Goal: Task Accomplishment & Management: Manage account settings

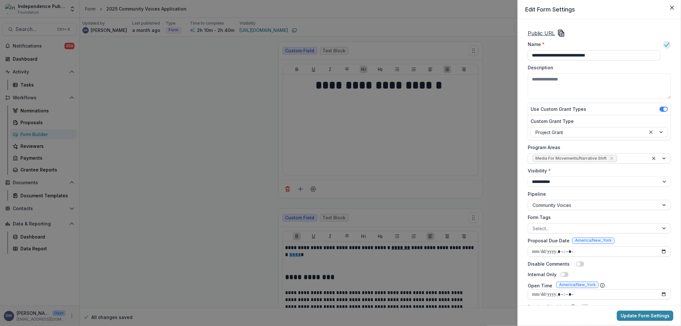
scroll to position [106, 0]
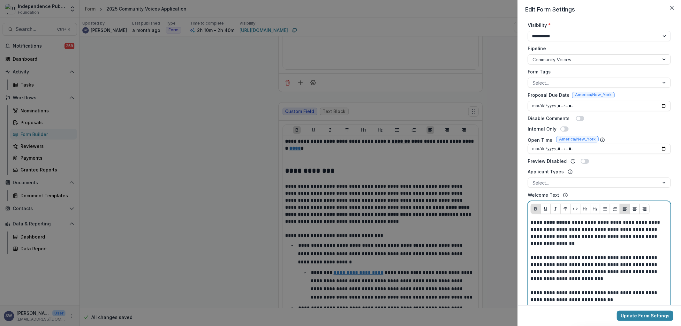
scroll to position [125, 0]
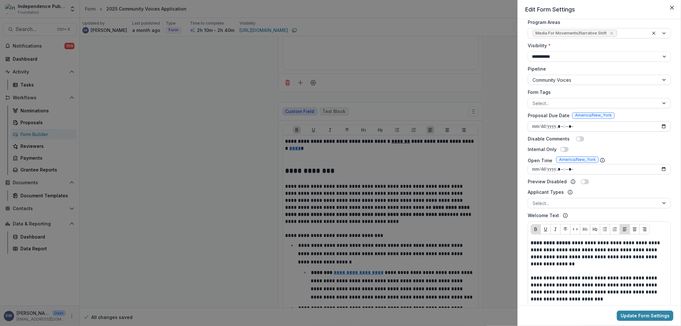
click at [564, 128] on input "Proposal Due Date" at bounding box center [599, 126] width 143 height 10
click at [541, 124] on input "Proposal Due Date" at bounding box center [599, 126] width 143 height 10
type input "**********"
click at [562, 127] on input "Proposal Due Date" at bounding box center [599, 126] width 143 height 10
click at [578, 125] on input "Proposal Due Date" at bounding box center [599, 126] width 143 height 10
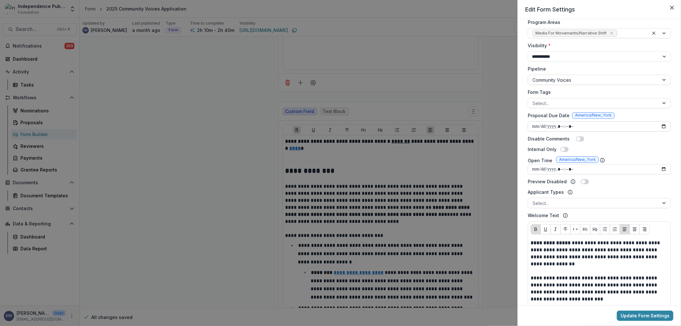
type input "**********"
click at [647, 316] on button "Update Form Settings" at bounding box center [645, 316] width 56 height 10
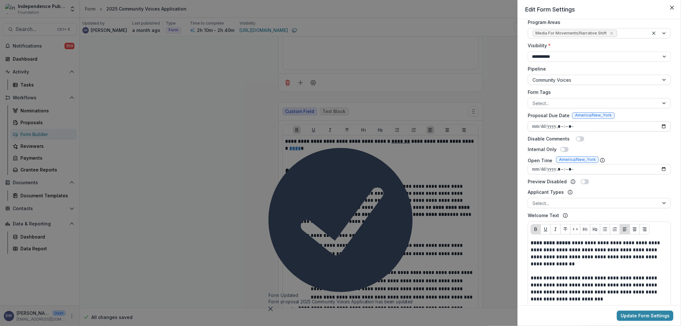
click at [169, 102] on div "**********" at bounding box center [340, 163] width 681 height 326
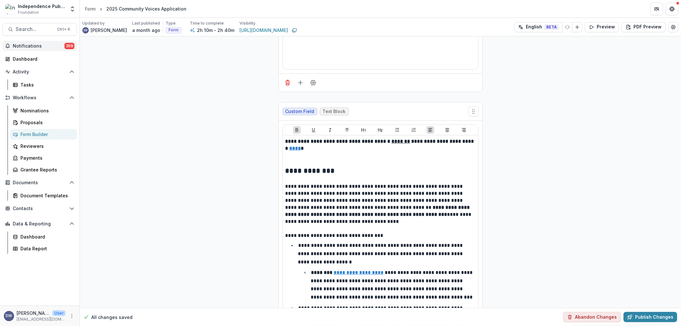
scroll to position [35, 0]
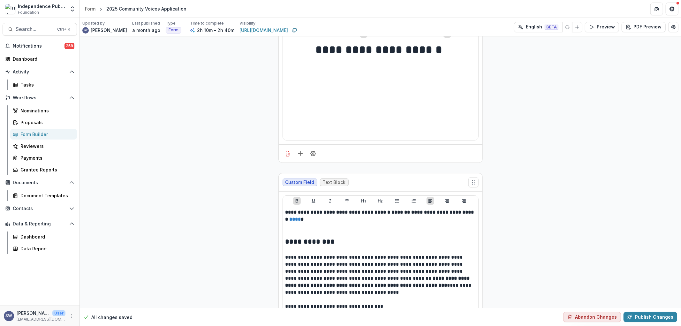
click at [34, 134] on div "Form Builder" at bounding box center [45, 134] width 51 height 7
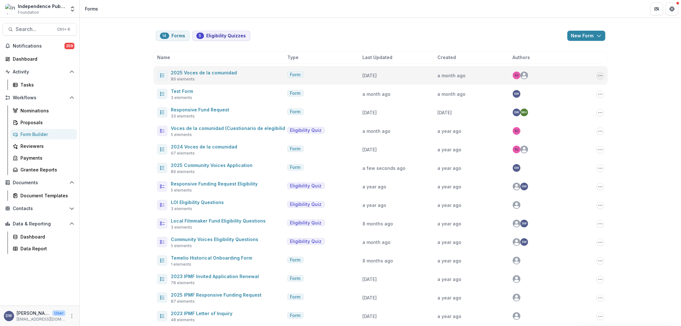
click at [597, 77] on icon "Options" at bounding box center [599, 75] width 5 height 5
click at [551, 98] on link "Edit" at bounding box center [567, 99] width 68 height 11
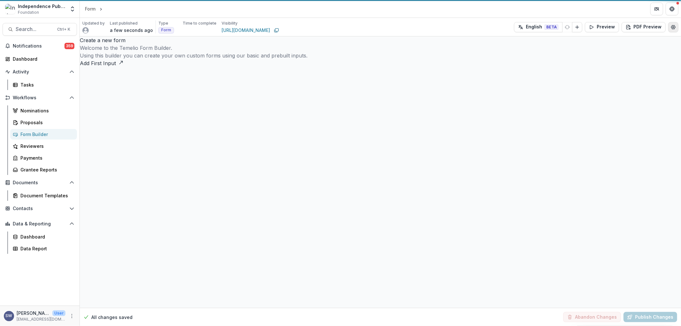
click at [672, 27] on icon "Edit Form Settings" at bounding box center [672, 27] width 5 height 5
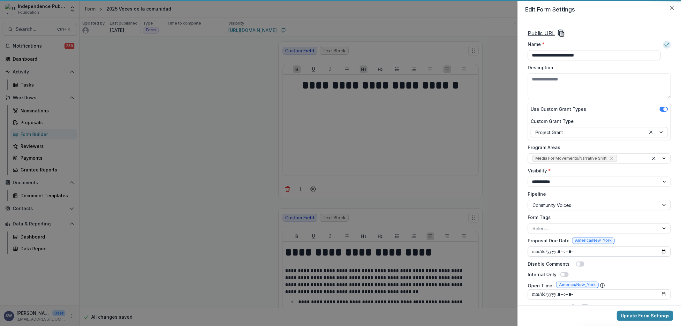
click at [541, 250] on input "Proposal Due Date" at bounding box center [599, 251] width 143 height 10
type input "**********"
click at [562, 250] on input "Proposal Due Date" at bounding box center [599, 251] width 143 height 10
click at [576, 251] on input "Proposal Due Date" at bounding box center [599, 251] width 143 height 10
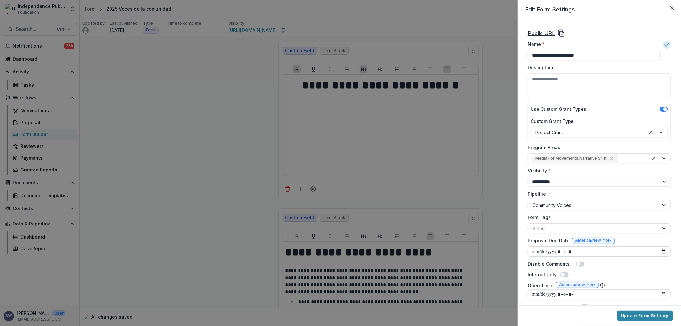
type input "**********"
click at [629, 270] on div "**********" at bounding box center [599, 260] width 148 height 466
click at [639, 318] on button "Update Form Settings" at bounding box center [645, 316] width 56 height 10
click at [206, 86] on div "**********" at bounding box center [340, 163] width 681 height 326
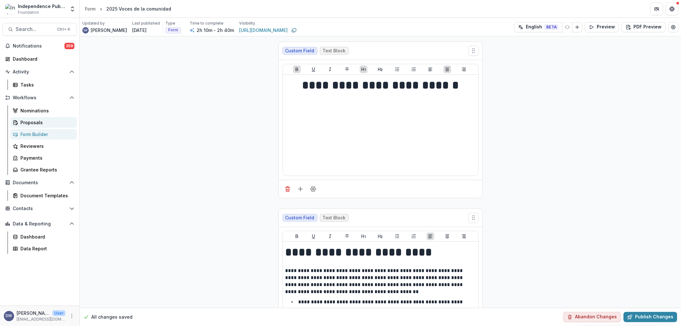
click at [32, 121] on div "Proposals" at bounding box center [45, 122] width 51 height 7
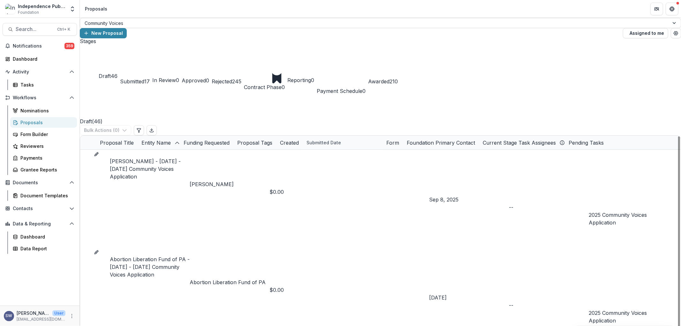
click at [80, 150] on span at bounding box center [80, 150] width 0 height 0
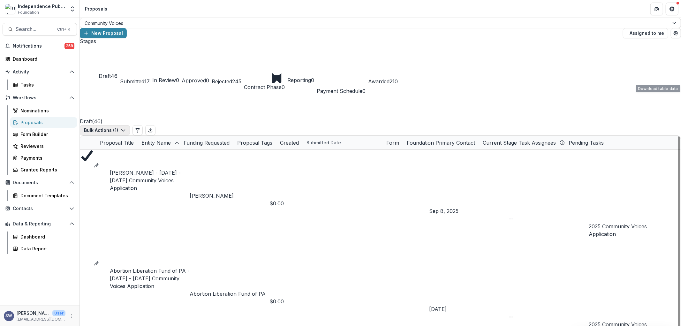
click at [126, 128] on icon "button" at bounding box center [123, 130] width 5 height 5
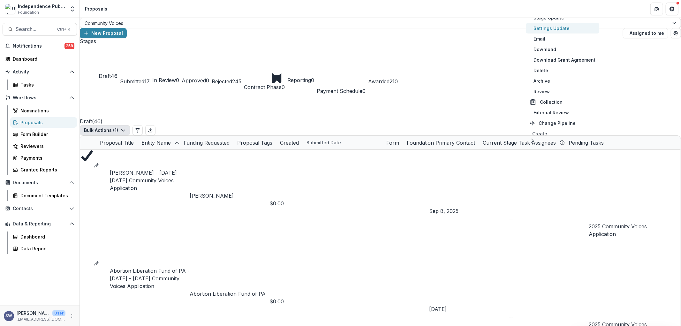
click at [553, 30] on button "Settings Update" at bounding box center [562, 28] width 73 height 11
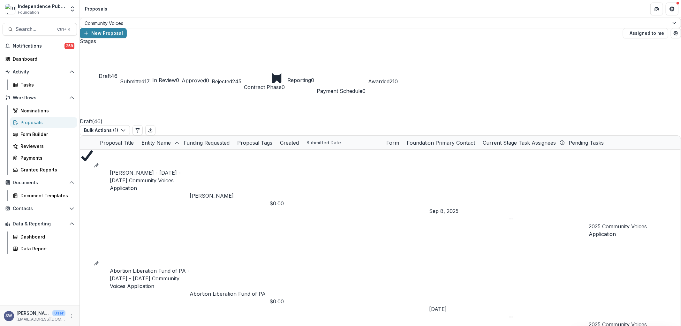
type input "**"
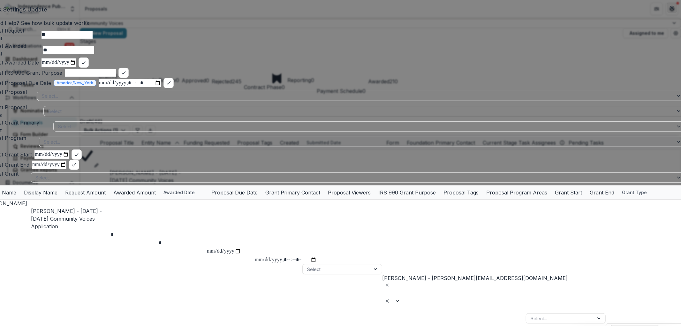
click at [671, 10] on button "Close" at bounding box center [672, 8] width 10 height 10
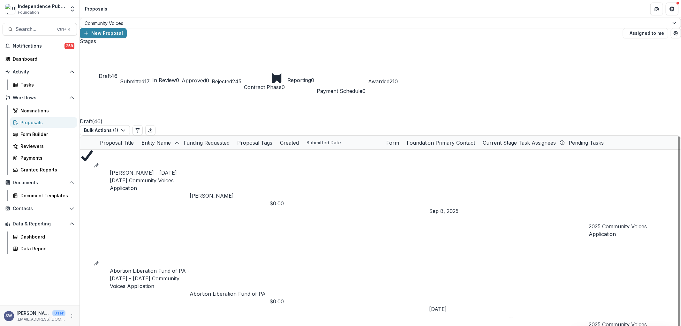
click at [80, 143] on div at bounding box center [80, 143] width 0 height 0
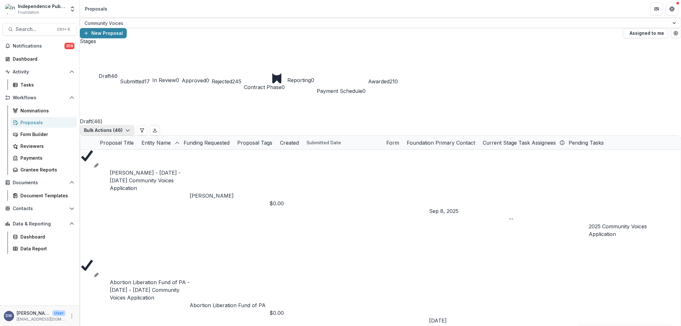
click at [134, 125] on button "Bulk Actions ( 46 )" at bounding box center [107, 130] width 55 height 10
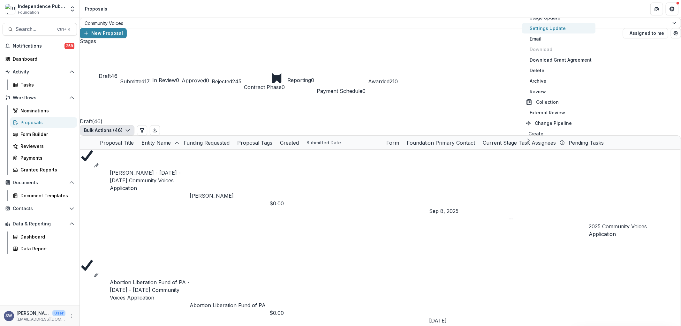
click at [550, 30] on button "Settings Update" at bounding box center [558, 28] width 73 height 11
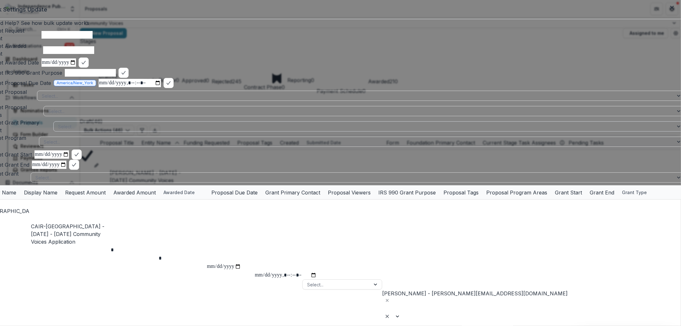
type input "**"
click at [289, 271] on input "datetime-local" at bounding box center [285, 275] width 62 height 8
click at [317, 271] on input "datetime-local" at bounding box center [285, 275] width 62 height 8
click at [119, 87] on input "datetime-local" at bounding box center [130, 83] width 62 height 8
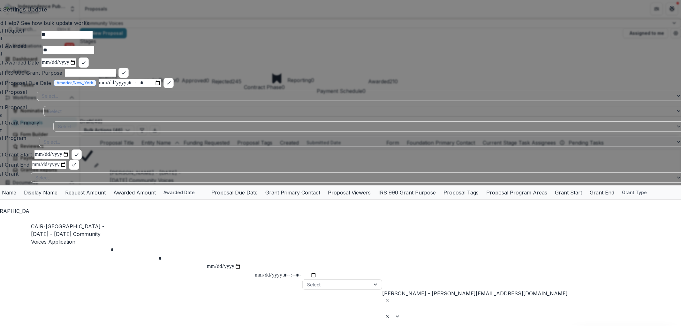
click at [120, 87] on input "datetime-local" at bounding box center [130, 83] width 62 height 8
click at [161, 87] on input "datetime-local" at bounding box center [130, 83] width 62 height 8
click at [147, 87] on input "datetime-local" at bounding box center [130, 83] width 62 height 8
click at [161, 87] on input "datetime-local" at bounding box center [130, 83] width 62 height 8
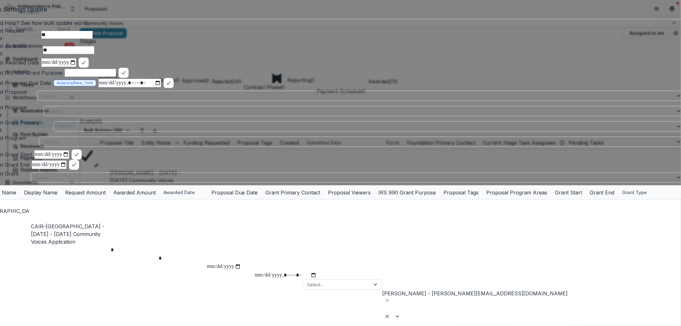
type input "**********"
click at [264, 97] on div "Need Help? See how bulk update works Bulk Set Request Amount ** Bulk Set Awarde…" at bounding box center [340, 102] width 715 height 166
click at [171, 86] on icon "bulk-confirm-option" at bounding box center [168, 82] width 5 height 5
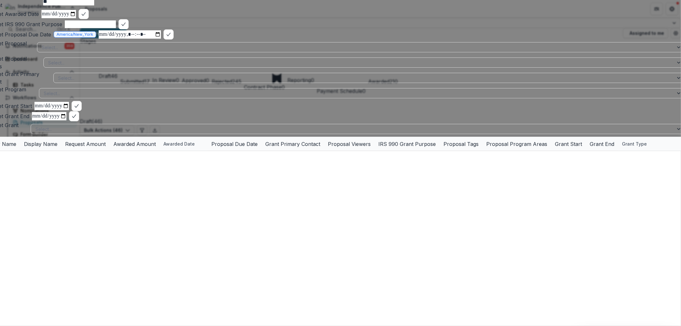
scroll to position [460, 68]
drag, startPoint x: 382, startPoint y: 296, endPoint x: 433, endPoint y: 300, distance: 51.3
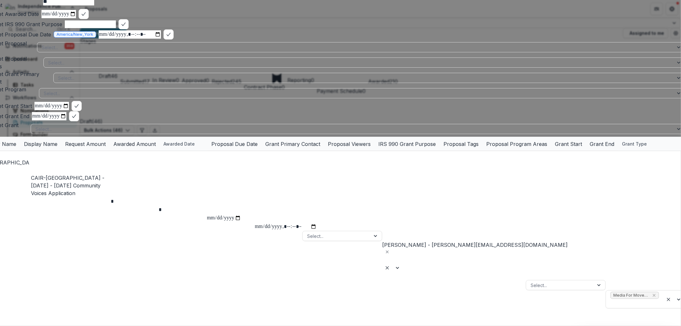
scroll to position [69, 68]
click at [107, 67] on div at bounding box center [358, 63] width 621 height 8
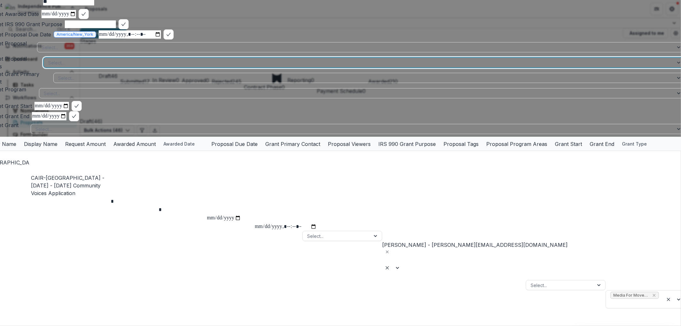
scroll to position [0, 68]
click at [204, 67] on div at bounding box center [428, 63] width 461 height 8
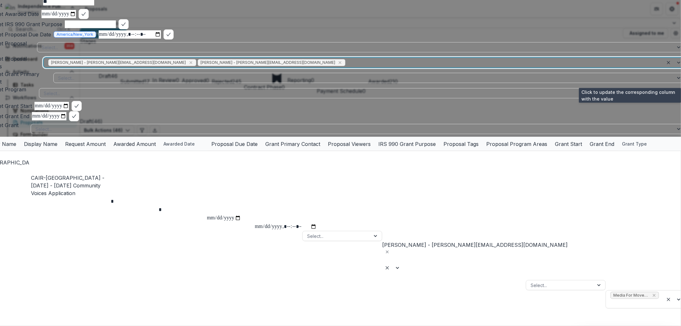
click at [680, 65] on icon "bulk-confirm-option" at bounding box center [692, 62] width 5 height 5
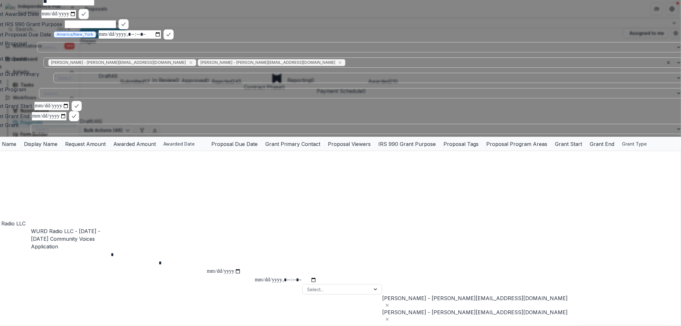
scroll to position [213, 68]
click at [419, 97] on div at bounding box center [356, 93] width 625 height 8
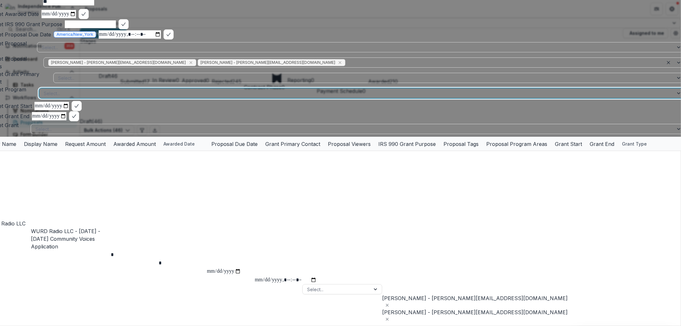
scroll to position [1, 0]
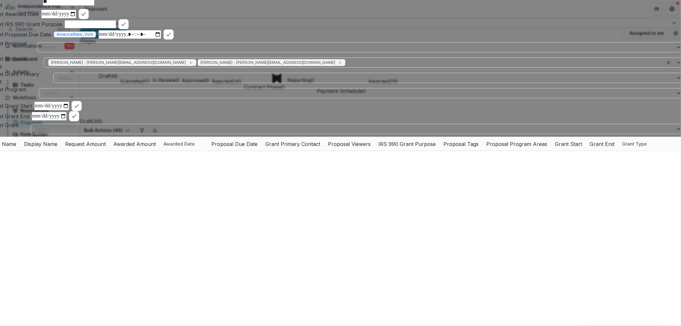
scroll to position [460, 68]
drag, startPoint x: 389, startPoint y: 220, endPoint x: 332, endPoint y: 221, distance: 56.8
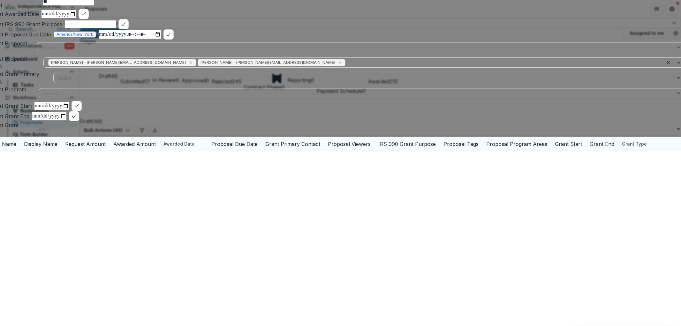
drag, startPoint x: 352, startPoint y: 222, endPoint x: 355, endPoint y: 213, distance: 9.6
click at [680, 64] on polyline "bulk-confirm-option" at bounding box center [693, 62] width 4 height 3
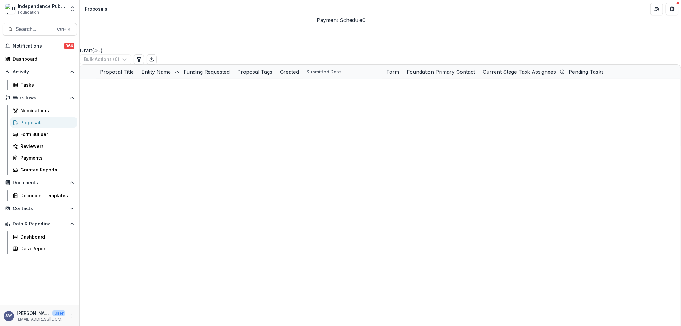
scroll to position [35, 0]
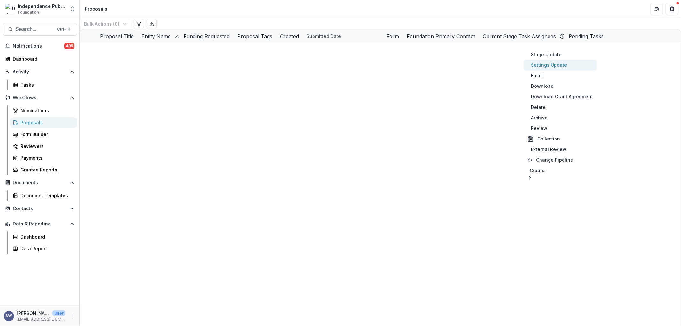
click at [554, 65] on button "Settings Update" at bounding box center [559, 65] width 73 height 11
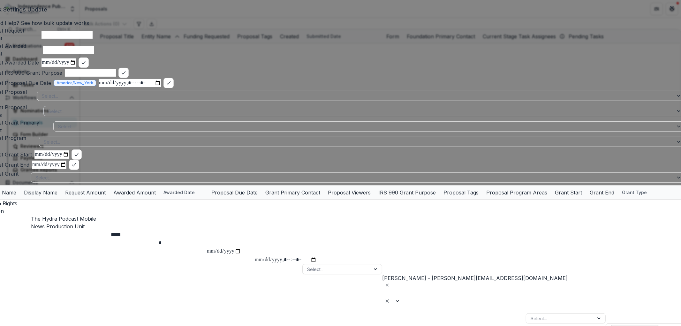
type input "**"
click at [90, 115] on div at bounding box center [358, 111] width 621 height 8
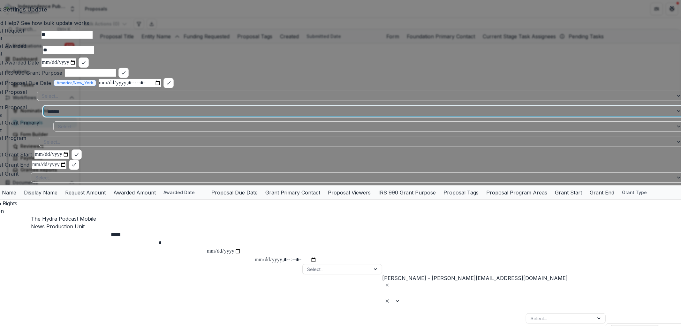
type input "********"
click at [104, 326] on div "[PERSON_NAME] - [PERSON_NAME][EMAIL_ADDRESS][DOMAIN_NAME]" at bounding box center [340, 330] width 681 height 8
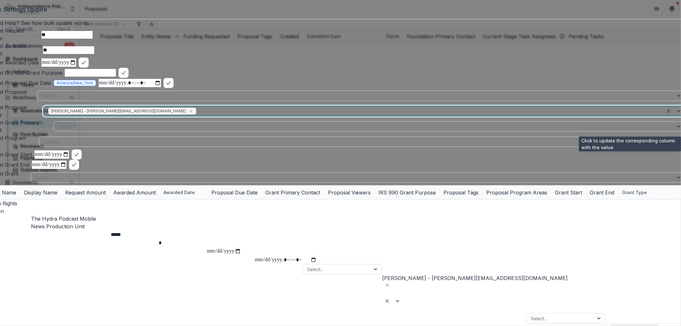
click at [680, 112] on polyline "bulk-confirm-option" at bounding box center [693, 110] width 4 height 3
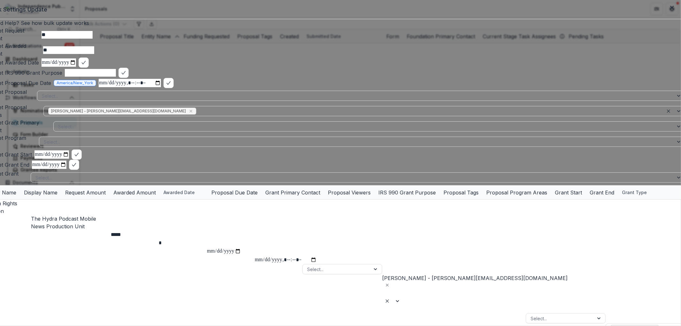
click at [528, 199] on div "Human Rights Coalition The Hydra Podcast Mobile News Production Unit ***** * Se…" at bounding box center [340, 283] width 715 height 169
click at [198, 115] on div at bounding box center [428, 111] width 461 height 8
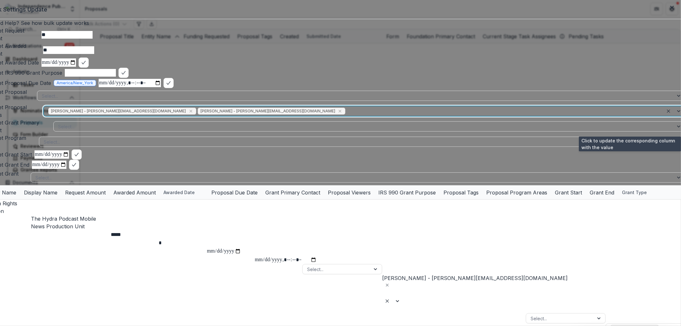
click at [680, 114] on icon "bulk-confirm-option" at bounding box center [692, 111] width 5 height 5
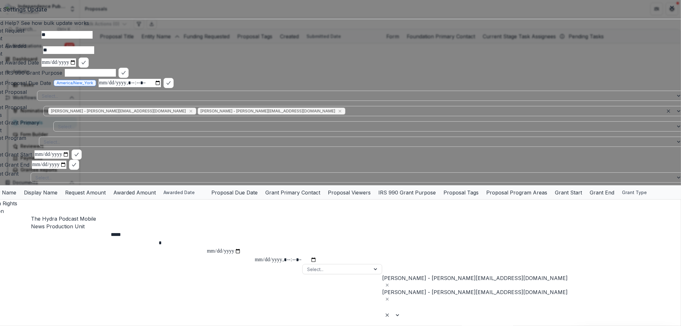
click at [413, 274] on div "[PERSON_NAME] - [PERSON_NAME][EMAIL_ADDRESS][DOMAIN_NAME] [PERSON_NAME] - [PERS…" at bounding box center [422, 292] width 80 height 37
drag, startPoint x: 446, startPoint y: 181, endPoint x: 427, endPoint y: 182, distance: 19.5
click at [427, 289] on span "[PERSON_NAME] - [PERSON_NAME][EMAIL_ADDRESS][DOMAIN_NAME]" at bounding box center [474, 292] width 185 height 6
drag, startPoint x: 427, startPoint y: 182, endPoint x: 483, endPoint y: 160, distance: 59.9
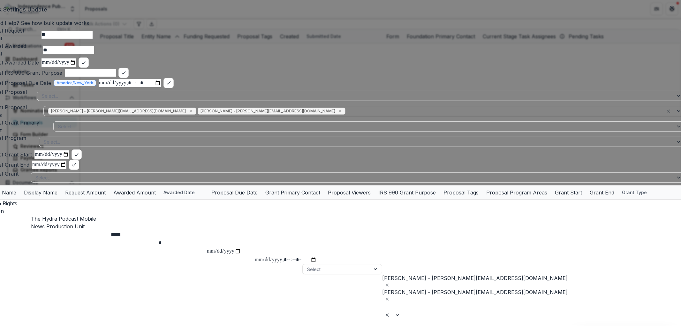
click at [449, 274] on div "[PERSON_NAME] - [PERSON_NAME][EMAIL_ADDRESS][DOMAIN_NAME] [PERSON_NAME] - [PERS…" at bounding box center [422, 292] width 80 height 37
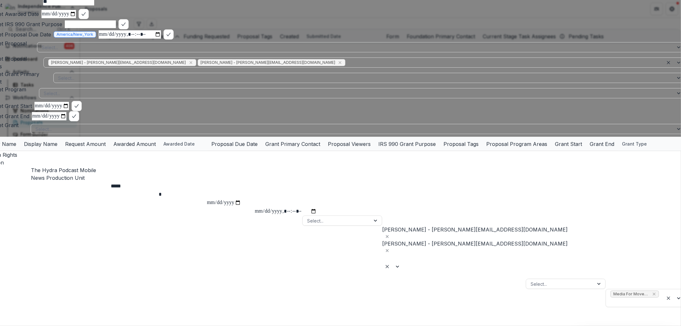
scroll to position [0, 0]
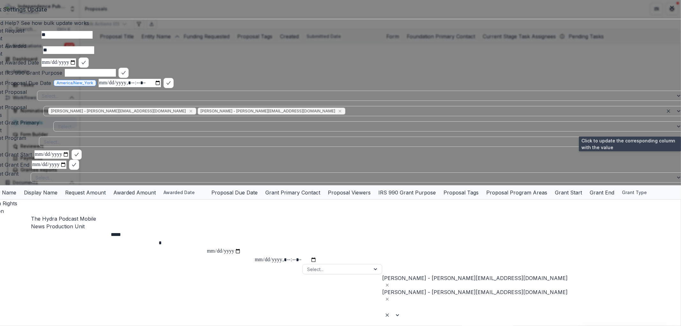
click at [680, 114] on icon "bulk-confirm-option" at bounding box center [692, 111] width 5 height 5
